Goal: Transaction & Acquisition: Subscribe to service/newsletter

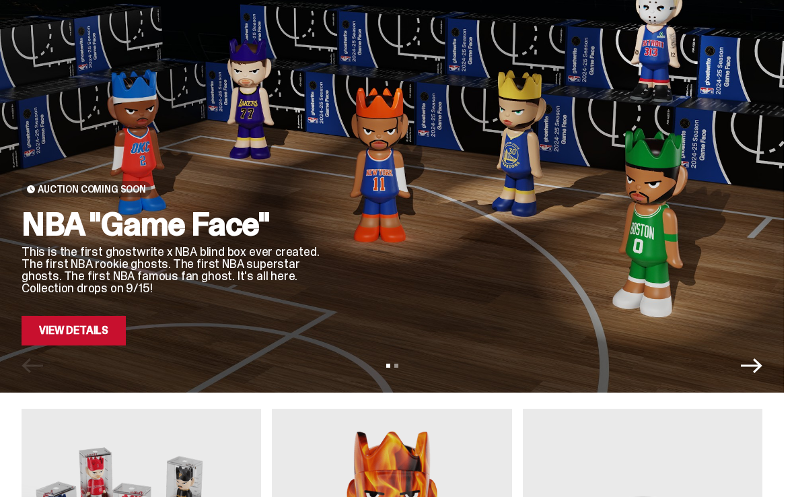
click at [68, 332] on link "View Details" at bounding box center [74, 331] width 104 height 30
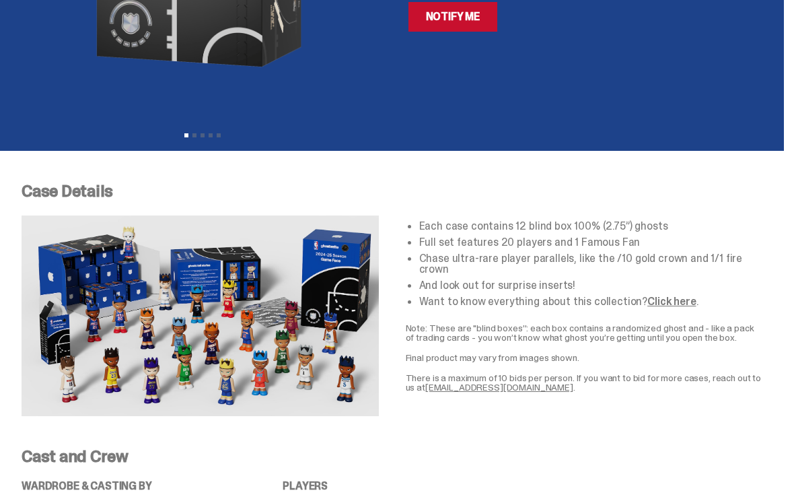
scroll to position [327, 0]
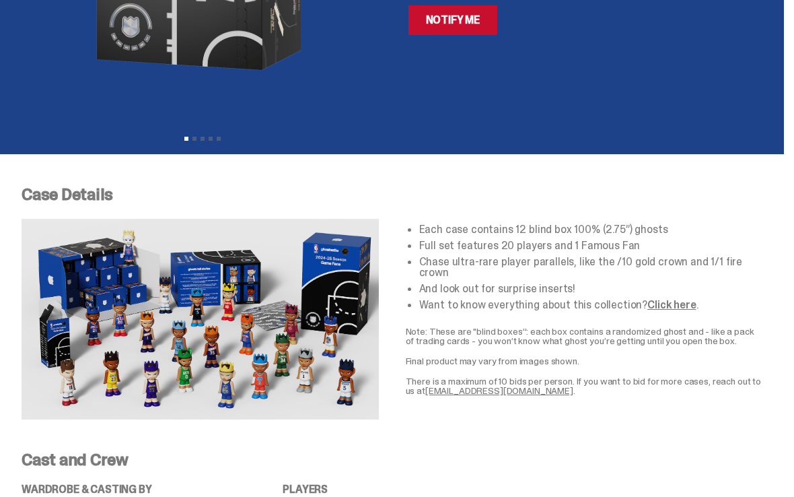
click at [668, 327] on p "Note: These are "blind boxes”: each box contains a randomized ghost and - like …" at bounding box center [584, 336] width 357 height 19
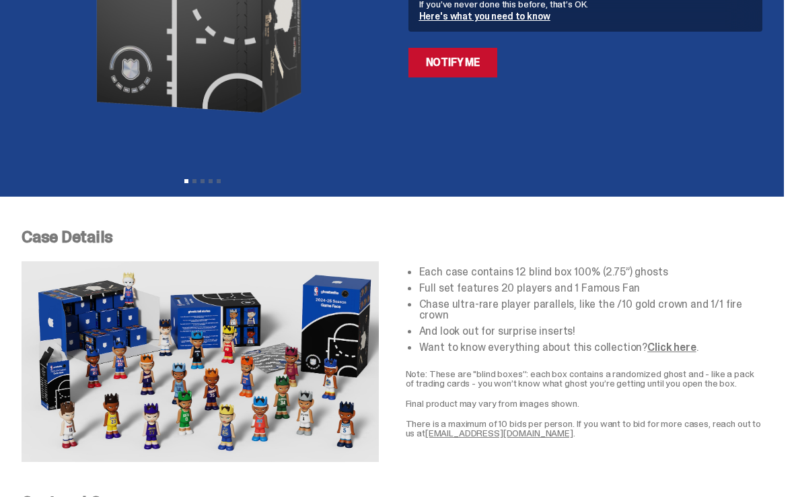
scroll to position [285, 0]
click at [136, 389] on img at bounding box center [200, 361] width 357 height 201
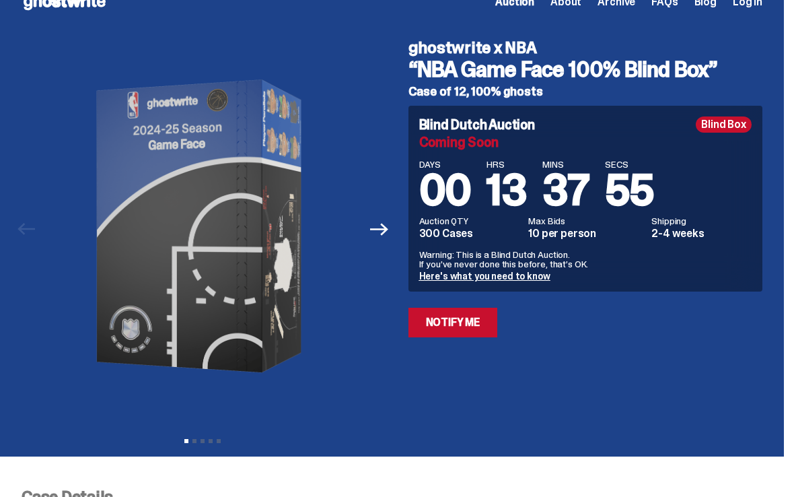
scroll to position [25, 0]
click at [384, 115] on div at bounding box center [203, 226] width 363 height 395
click at [448, 325] on link "Notify Me" at bounding box center [454, 323] width 90 height 30
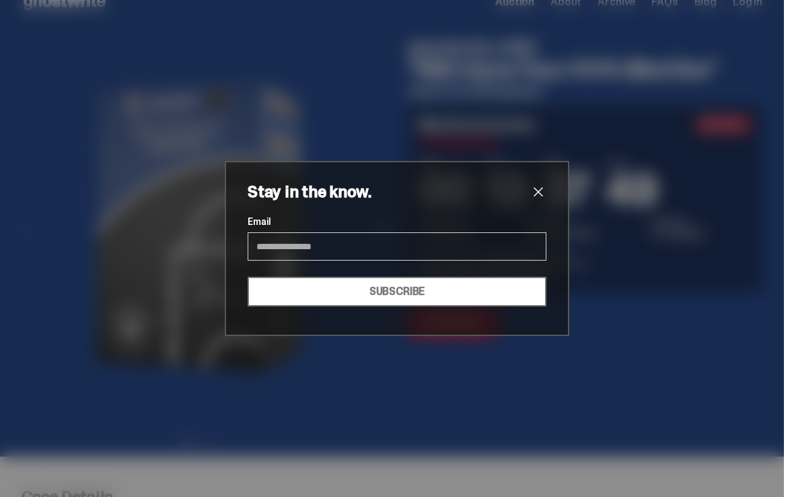
click at [292, 244] on input "Email" at bounding box center [397, 246] width 299 height 28
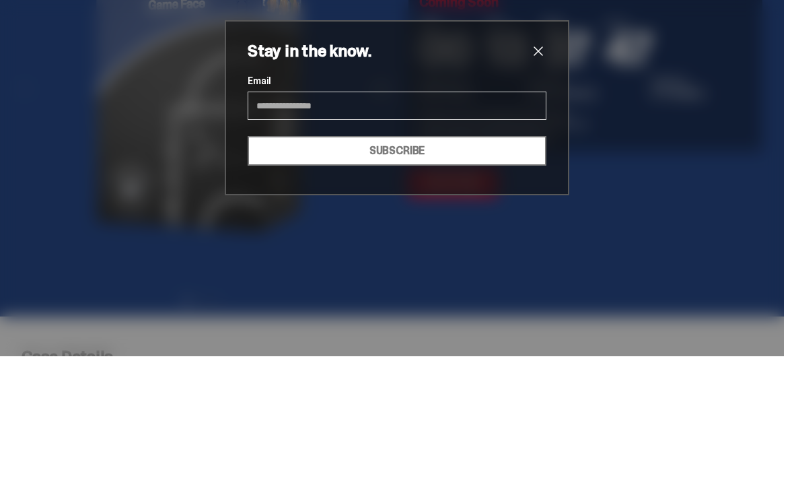
type input "*"
type input "**********"
click at [495, 277] on button "SUBSCRIBE" at bounding box center [397, 292] width 299 height 30
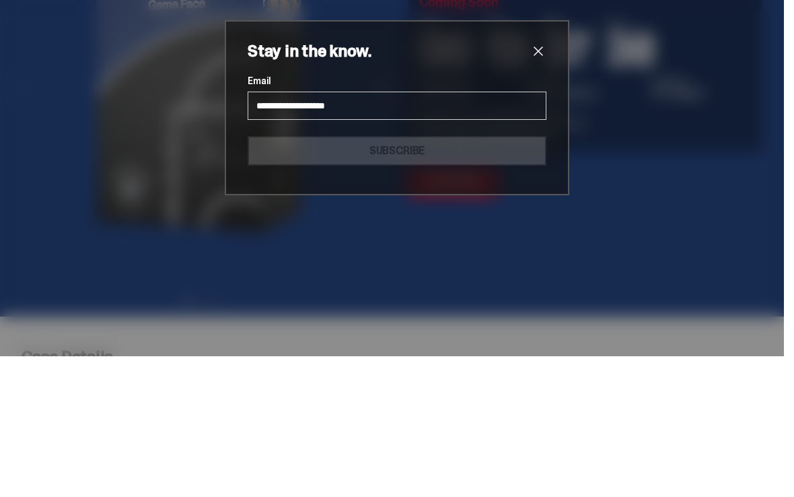
scroll to position [166, 0]
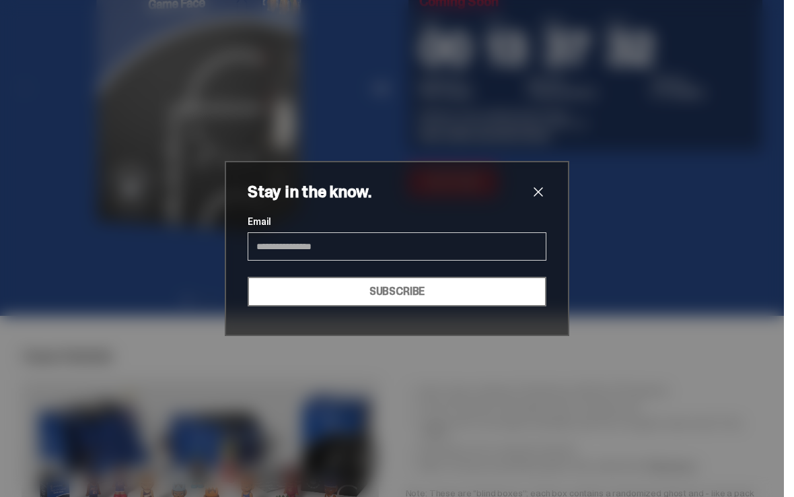
click at [541, 209] on div "Stay in the know. Email SUBSCRIBE" at bounding box center [397, 248] width 299 height 129
click at [537, 198] on span "close" at bounding box center [538, 192] width 16 height 16
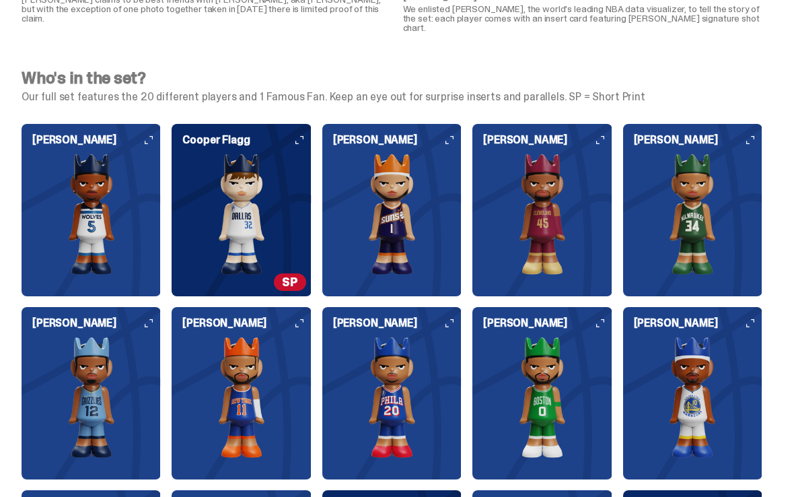
scroll to position [1227, 0]
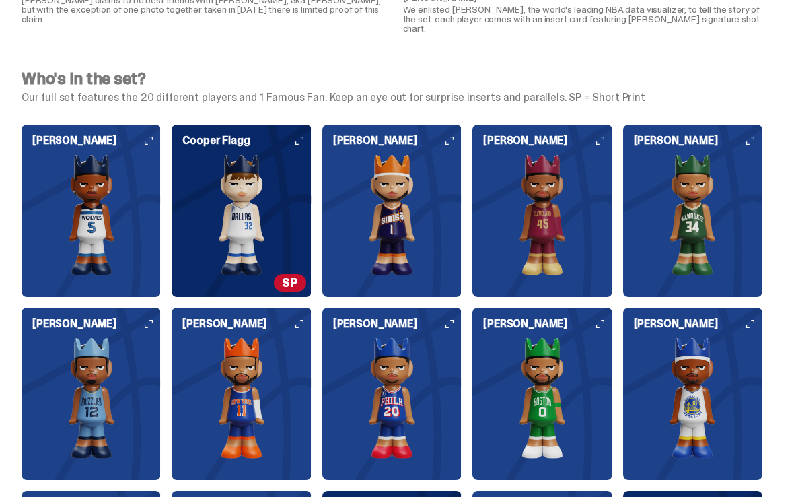
click at [81, 164] on img at bounding box center [91, 214] width 139 height 121
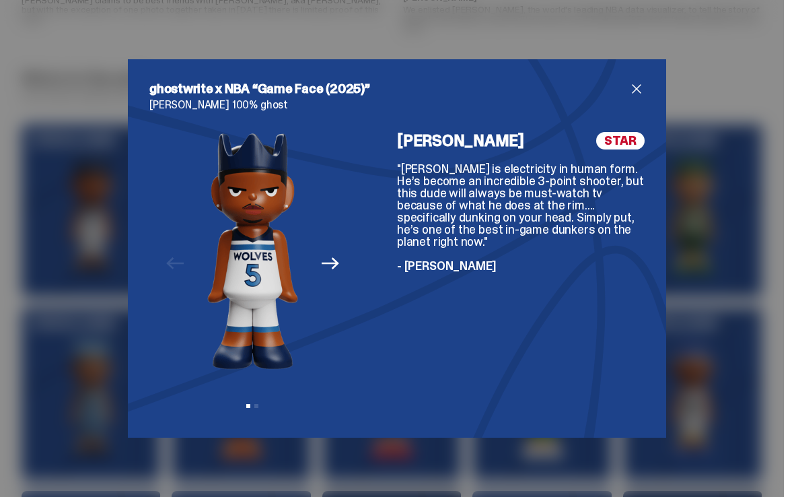
click at [650, 96] on div "ghostwrite x NBA “Game Face (2025)” [PERSON_NAME] 100% ghost Previous Next View…" at bounding box center [397, 248] width 539 height 378
click at [637, 97] on span "close" at bounding box center [637, 89] width 16 height 16
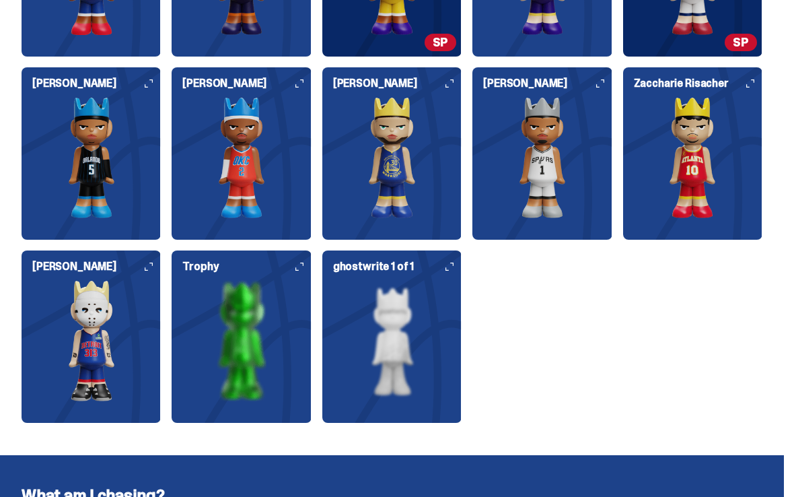
scroll to position [1837, 0]
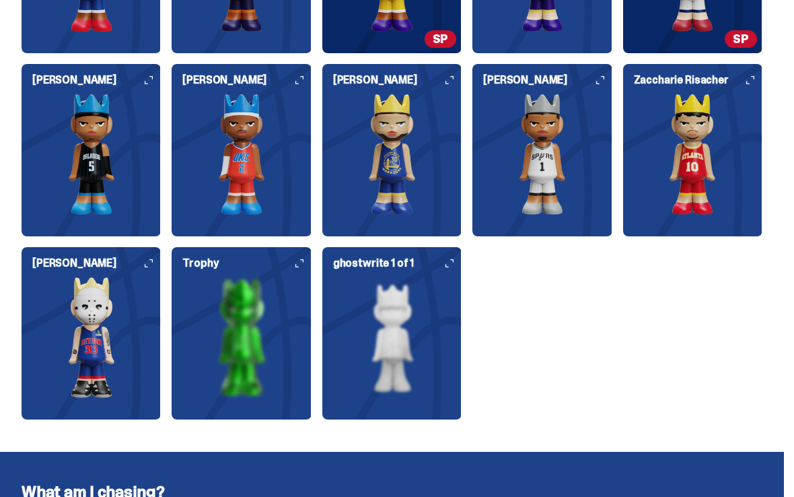
click at [232, 281] on img at bounding box center [241, 337] width 139 height 121
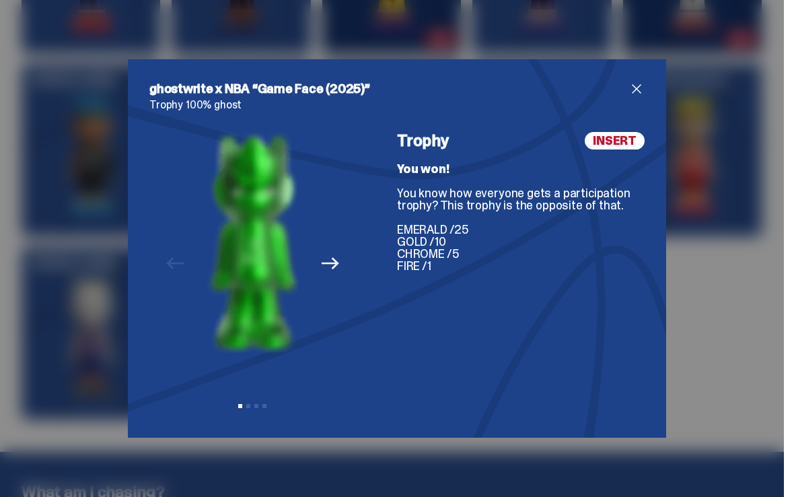
click at [652, 86] on div "ghostwrite x NBA “Game Face (2025)” Trophy 100% ghost Previous Next View slide …" at bounding box center [397, 248] width 539 height 378
click at [652, 94] on div "ghostwrite x NBA “Game Face (2025)” Trophy 100% ghost Previous Next View slide …" at bounding box center [397, 248] width 539 height 378
click at [637, 97] on span "close" at bounding box center [637, 89] width 16 height 16
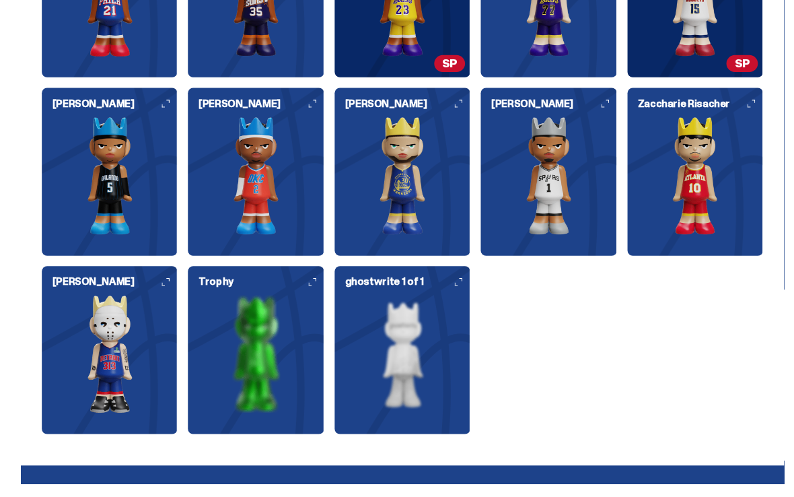
scroll to position [1847, 0]
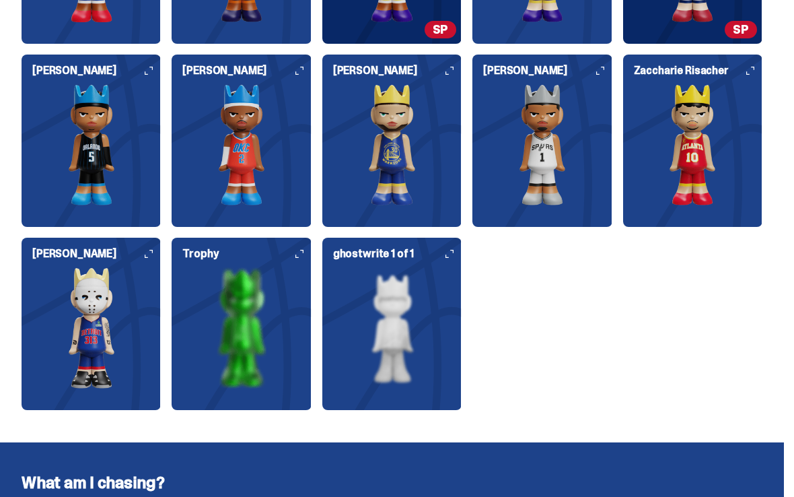
click at [386, 308] on img at bounding box center [391, 327] width 139 height 121
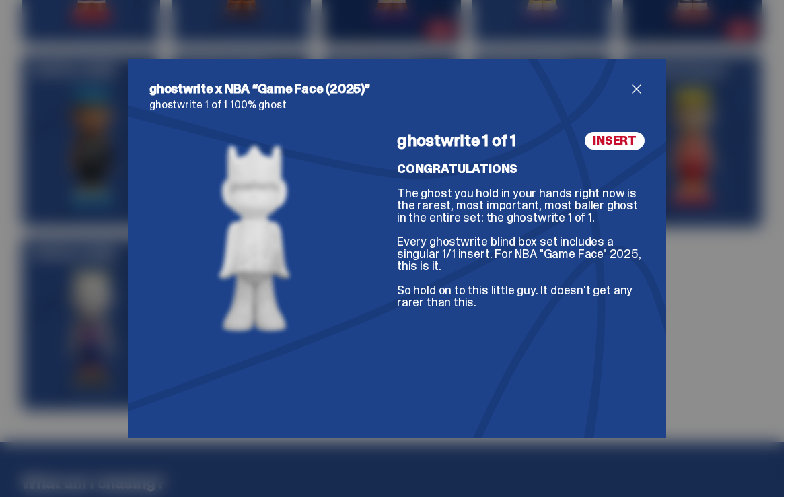
click at [645, 93] on div "ghostwrite x NBA “Game Face (2025)” ghostwrite 1 of 1 100% ghost ghostwrite 1 o…" at bounding box center [397, 248] width 539 height 378
click at [636, 97] on span "close" at bounding box center [637, 89] width 16 height 16
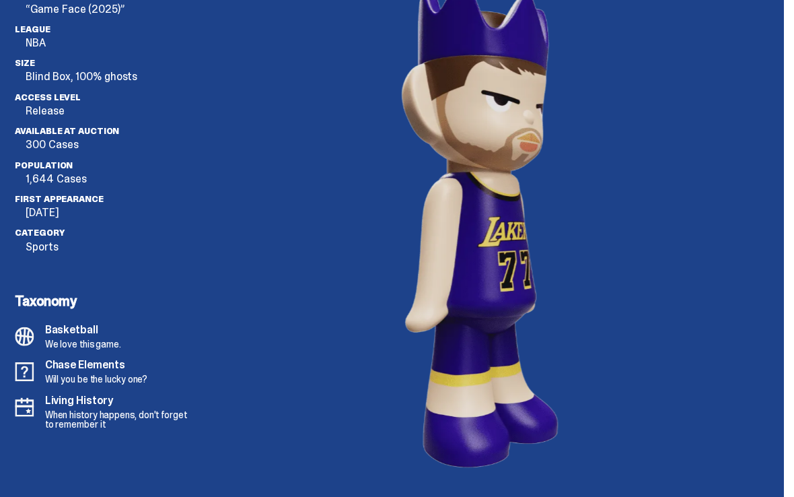
scroll to position [3740, 0]
click at [242, 259] on div at bounding box center [485, 217] width 556 height 503
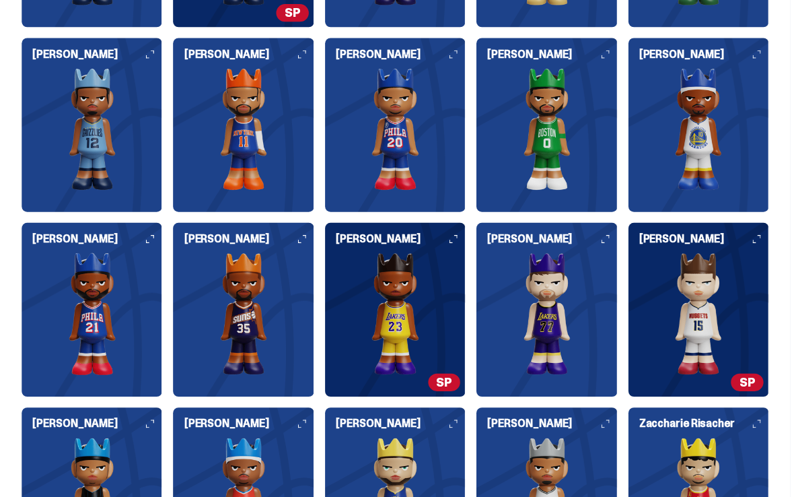
scroll to position [1497, 0]
click at [419, 285] on img at bounding box center [391, 310] width 139 height 121
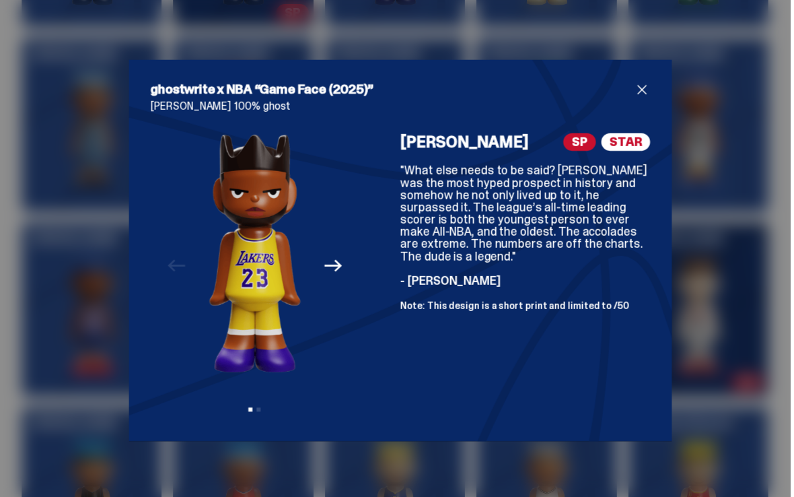
click at [635, 97] on span "close" at bounding box center [637, 89] width 16 height 16
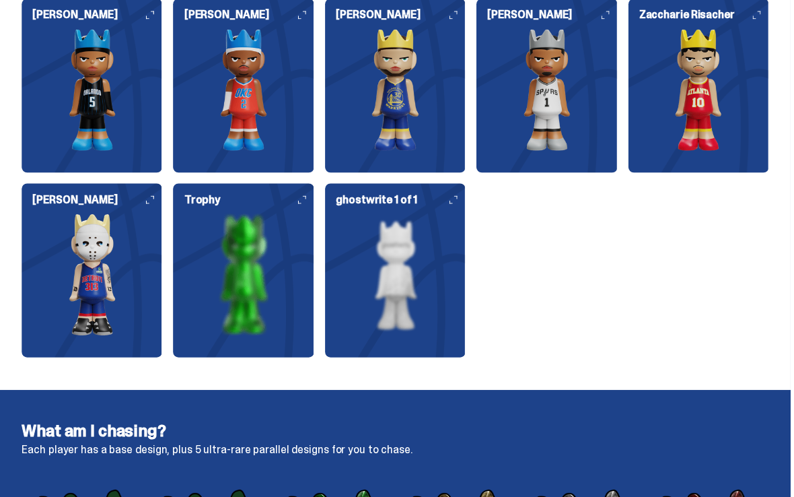
scroll to position [1903, 0]
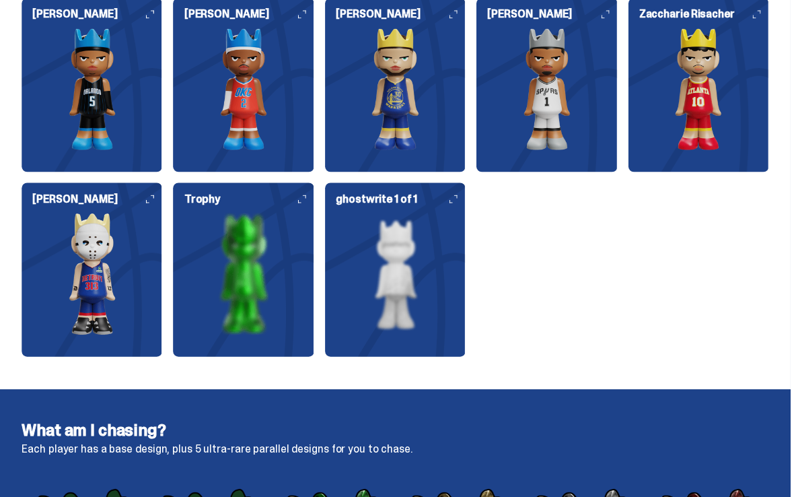
click at [79, 218] on img at bounding box center [91, 271] width 139 height 121
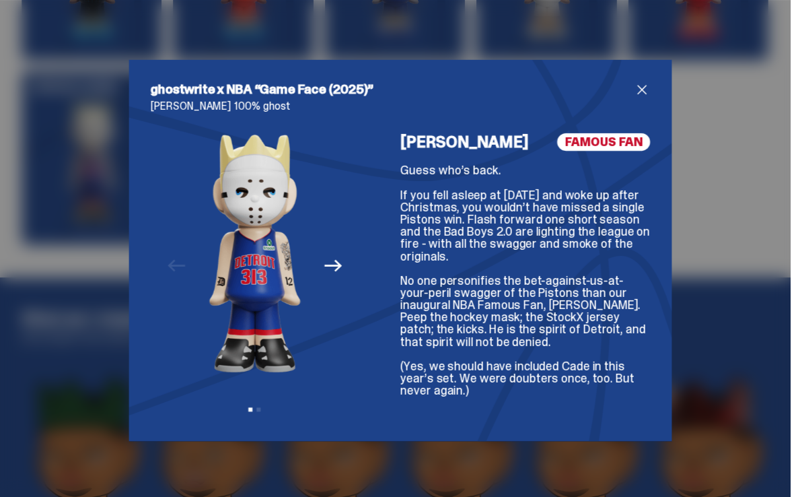
scroll to position [2014, 0]
click at [648, 88] on div "ghostwrite x NBA “Game Face (2025)” [PERSON_NAME] 100% ghost Previous Next View…" at bounding box center [397, 248] width 539 height 378
click at [639, 97] on span "close" at bounding box center [637, 89] width 16 height 16
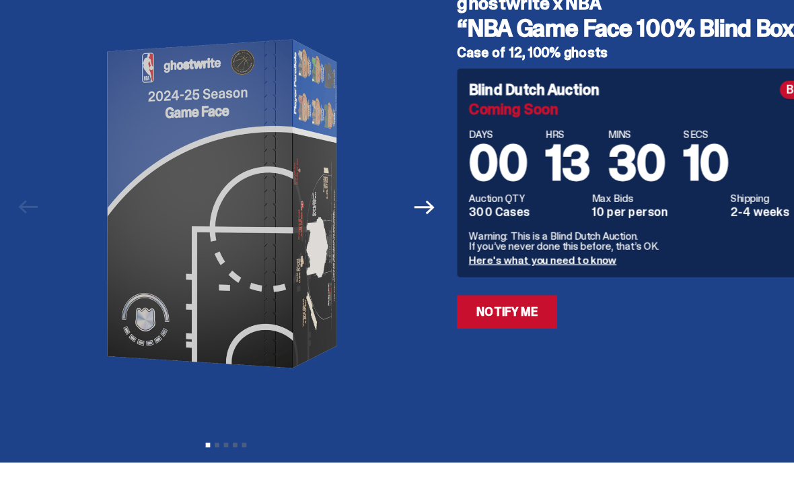
scroll to position [0, 0]
